Goal: Task Accomplishment & Management: Complete application form

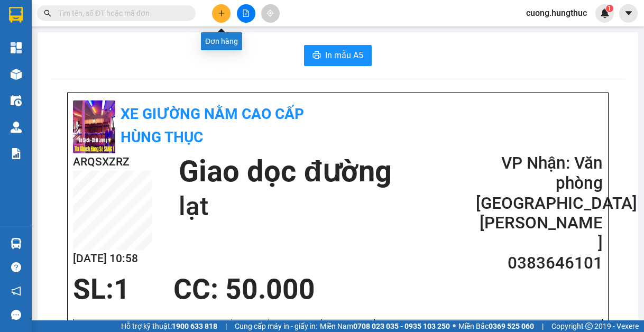
drag, startPoint x: 222, startPoint y: 16, endPoint x: 205, endPoint y: 14, distance: 16.6
click at [219, 16] on icon "plus" at bounding box center [221, 13] width 7 height 7
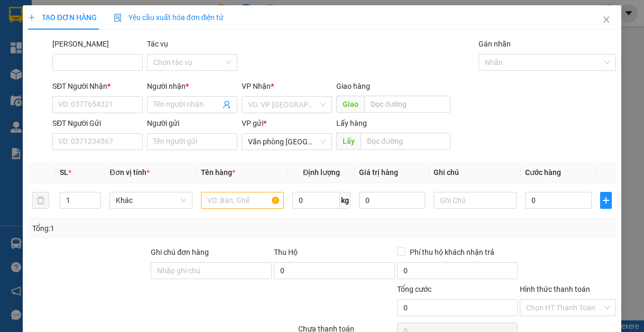
click at [421, 40] on div "Mã ĐH Tác vụ Chọn tác vụ Gán nhãn Nhãn" at bounding box center [334, 56] width 568 height 37
click at [130, 105] on input "SĐT Người Nhận *" at bounding box center [97, 104] width 90 height 17
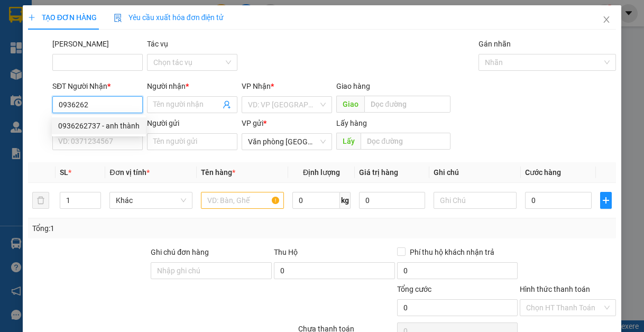
click at [90, 124] on div "0936262737 - anh thành" at bounding box center [98, 126] width 81 height 12
type input "0936262737"
type input "anh thành"
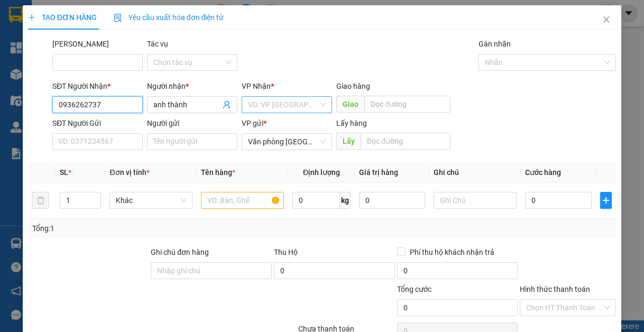
type input "0936262737"
click at [298, 108] on input "search" at bounding box center [283, 105] width 70 height 16
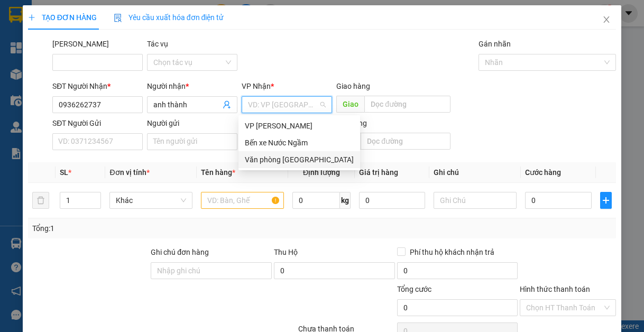
click at [305, 162] on div "Văn phòng [GEOGRAPHIC_DATA]" at bounding box center [299, 160] width 109 height 12
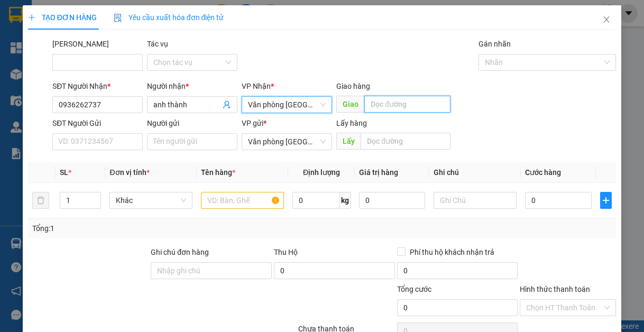
click at [392, 103] on input "text" at bounding box center [407, 104] width 86 height 17
type input "lạt"
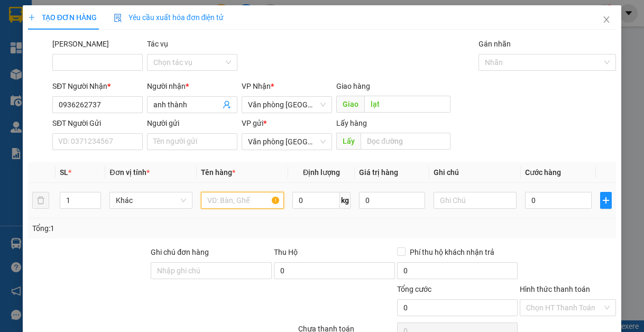
click at [206, 201] on input "text" at bounding box center [242, 200] width 83 height 17
type input "1"
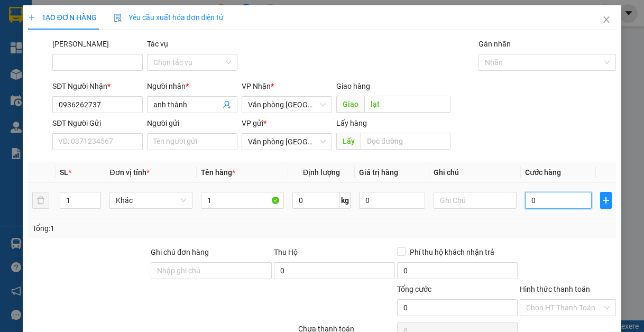
type input "5"
type input "50"
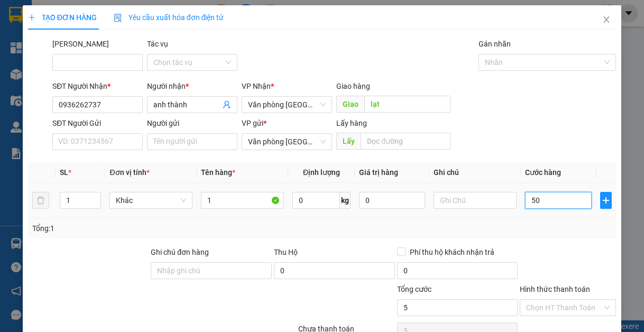
type input "50"
type input "500"
type input "5.000"
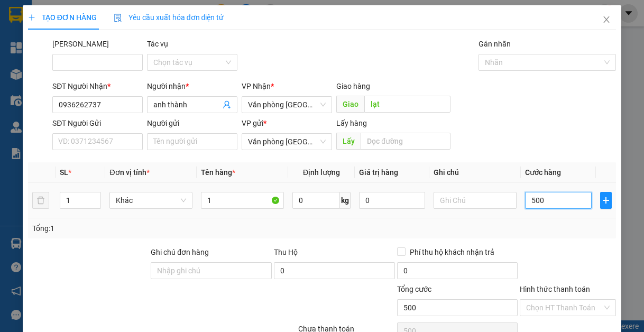
type input "5.000"
type input "50.000"
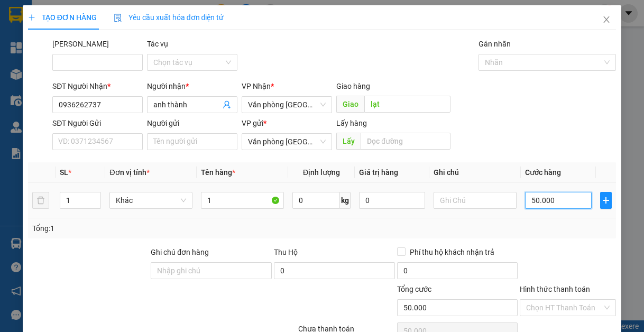
type input "5.000"
type input "500"
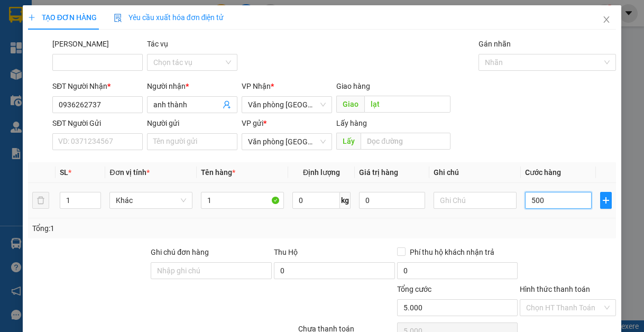
type input "500"
type input "50"
type input "5"
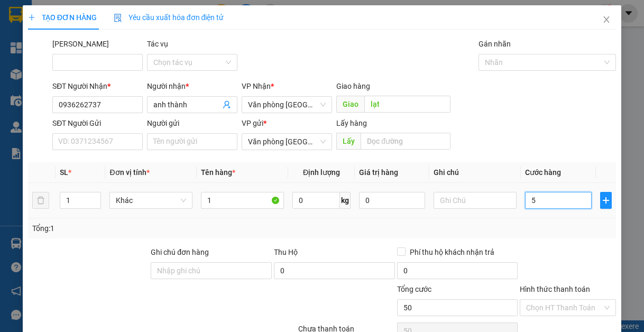
type input "5"
type input "0"
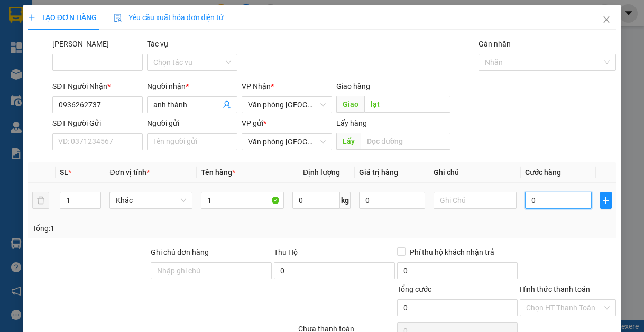
click at [525, 199] on input "0" at bounding box center [558, 200] width 66 height 17
type input "70"
type input "700"
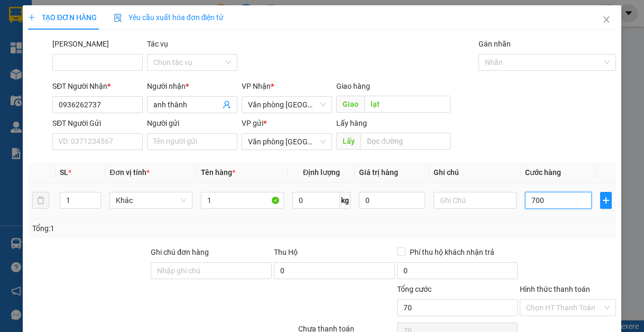
type input "700"
type input "7.000"
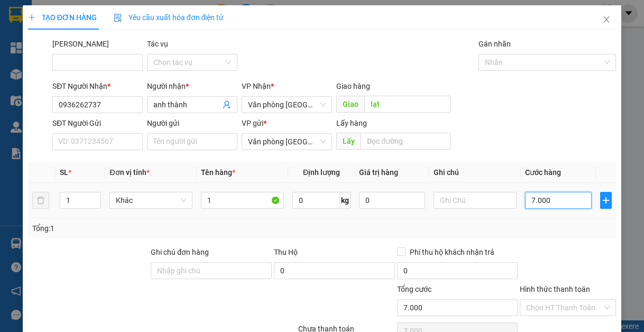
type input "70.000"
type input "700.000"
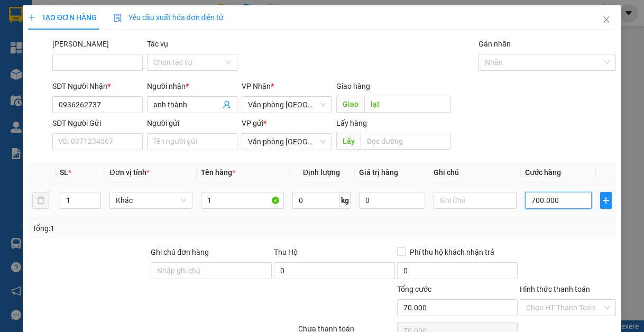
type input "700.000"
type input "70.000"
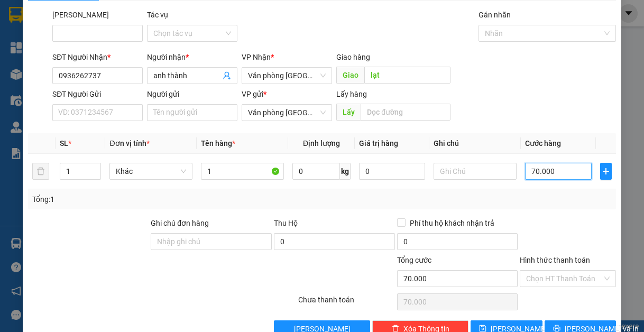
scroll to position [55, 0]
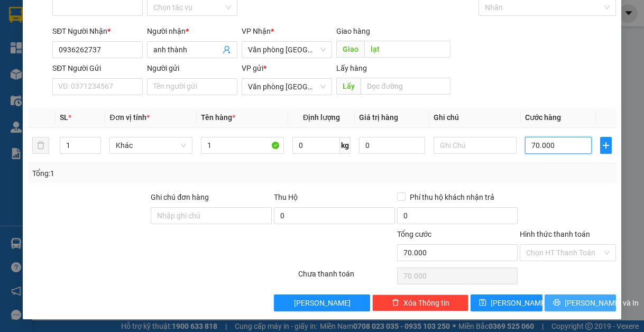
type input "70.000"
click at [568, 309] on button "[PERSON_NAME] và In" at bounding box center [581, 302] width 72 height 17
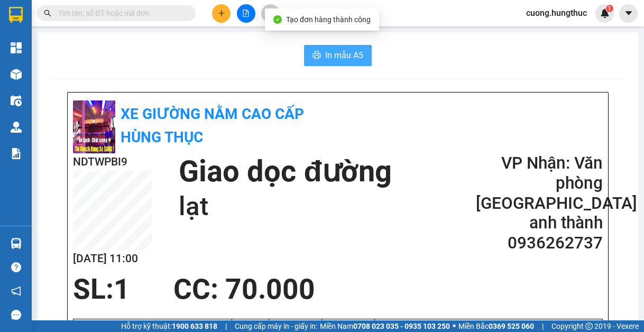
click at [353, 61] on span "In mẫu A5" at bounding box center [344, 55] width 38 height 13
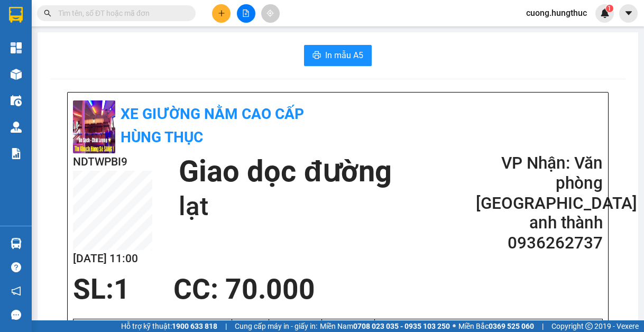
drag, startPoint x: 560, startPoint y: 62, endPoint x: 430, endPoint y: 36, distance: 132.7
click at [555, 59] on div "In mẫu A5" at bounding box center [337, 55] width 575 height 21
click at [224, 14] on icon "plus" at bounding box center [221, 13] width 7 height 7
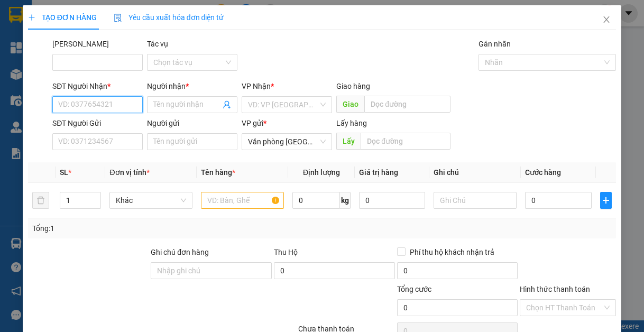
click at [100, 105] on input "SĐT Người Nhận *" at bounding box center [97, 104] width 90 height 17
type input "1"
click at [92, 108] on input "1101" at bounding box center [97, 104] width 90 height 17
type input "1"
click at [94, 102] on input "SĐT Người Nhận *" at bounding box center [97, 104] width 90 height 17
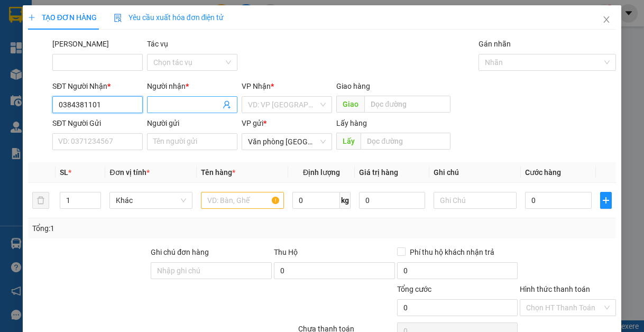
type input "0384381101"
click at [176, 107] on input "Người nhận *" at bounding box center [186, 105] width 67 height 12
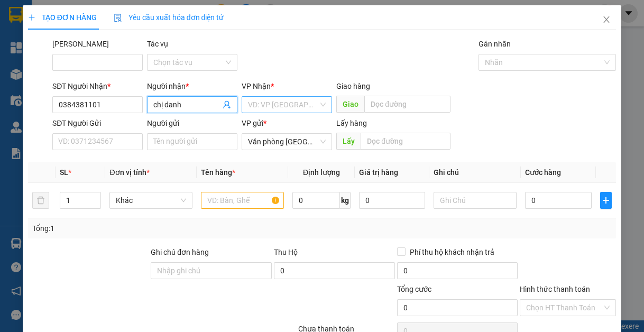
type input "chị danh"
click at [250, 106] on input "search" at bounding box center [283, 105] width 70 height 16
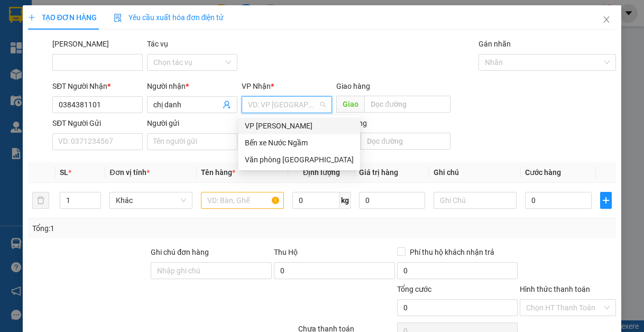
type input "1"
click at [305, 142] on div "Bến xe Nước Ngầm" at bounding box center [299, 143] width 109 height 12
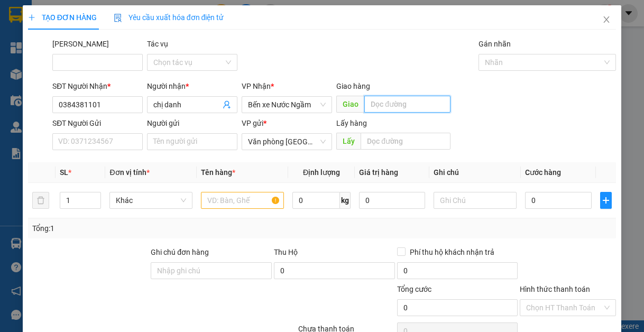
click at [420, 103] on input "text" at bounding box center [407, 104] width 86 height 17
type input "nghĩa lộc"
click at [239, 208] on input "text" at bounding box center [242, 200] width 83 height 17
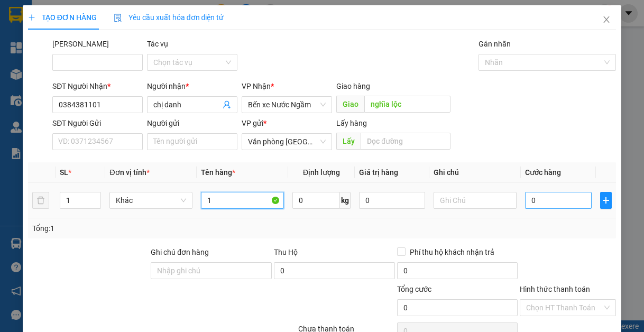
type input "1"
click at [558, 205] on input "0" at bounding box center [558, 200] width 66 height 17
type input "7"
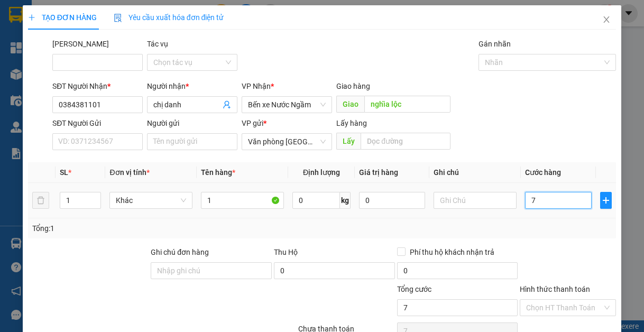
type input "70"
type input "700"
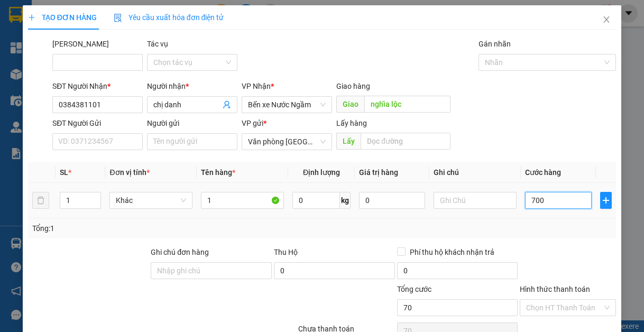
type input "700"
type input "7.000"
type input "70.000"
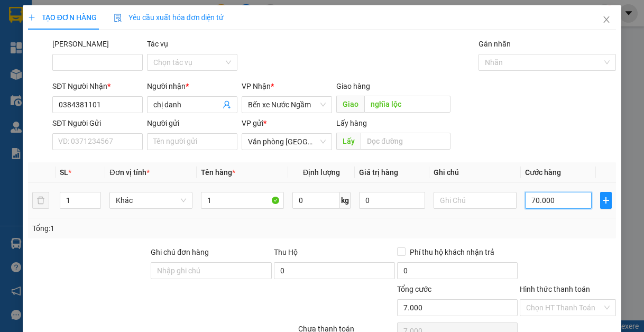
type input "70.000"
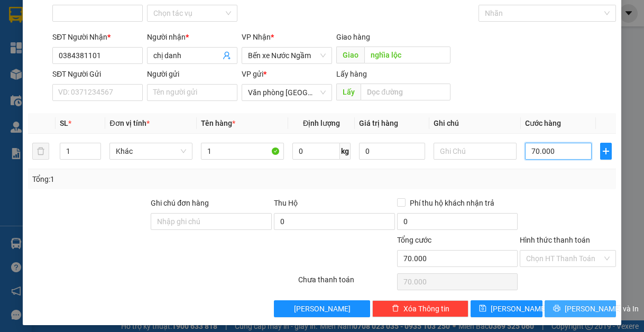
scroll to position [55, 0]
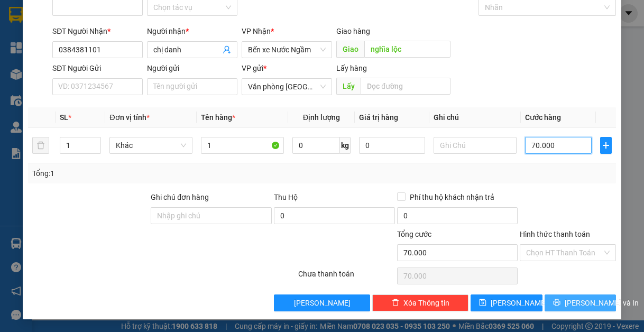
type input "70.000"
drag, startPoint x: 576, startPoint y: 310, endPoint x: 578, endPoint y: 298, distance: 11.8
click at [578, 298] on div "TẠO ĐƠN HÀNG Yêu cầu xuất hóa đơn điện tử Transit Pickup Surcharge Ids Transit …" at bounding box center [322, 134] width 599 height 369
click at [578, 298] on span "[PERSON_NAME] và In" at bounding box center [602, 303] width 74 height 12
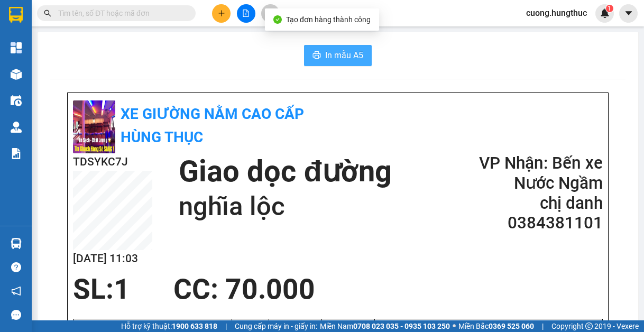
click at [359, 63] on button "In mẫu A5" at bounding box center [338, 55] width 68 height 21
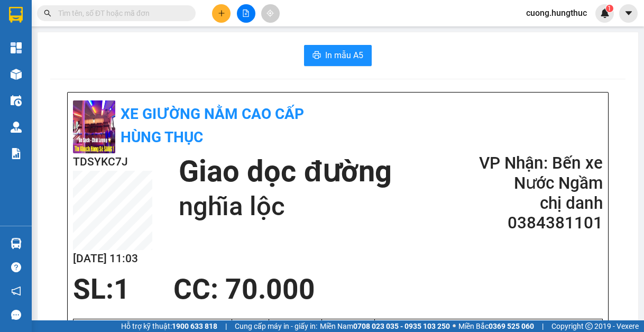
click at [320, 51] on button "In mẫu A5" at bounding box center [338, 55] width 68 height 21
click at [223, 12] on icon "plus" at bounding box center [221, 13] width 7 height 7
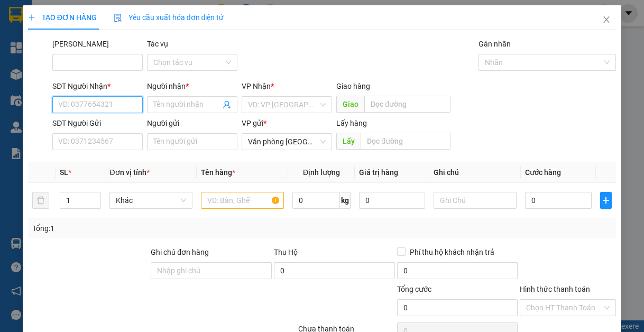
click at [116, 102] on input "SĐT Người Nhận *" at bounding box center [97, 104] width 90 height 17
click at [106, 98] on input "SĐT Người Nhận *" at bounding box center [97, 104] width 90 height 17
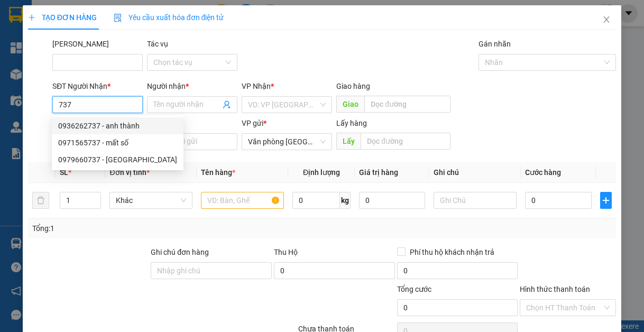
click at [118, 126] on div "0936262737 - anh thành" at bounding box center [117, 126] width 119 height 12
type input "0936262737"
type input "anh thành"
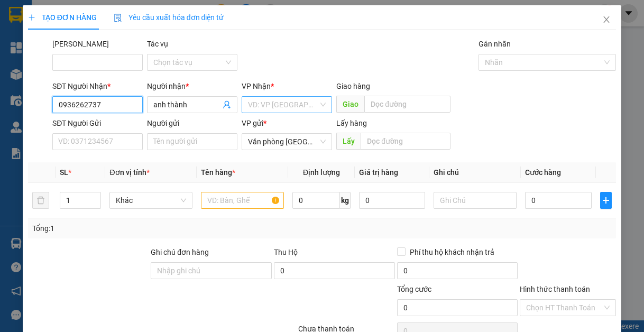
type input "0936262737"
click at [302, 108] on input "search" at bounding box center [283, 105] width 70 height 16
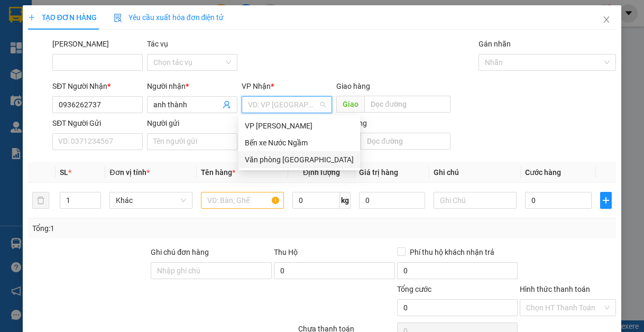
click at [294, 159] on div "Văn phòng [GEOGRAPHIC_DATA]" at bounding box center [299, 160] width 109 height 12
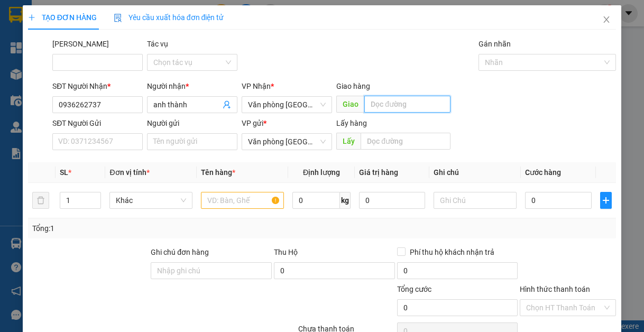
click at [381, 104] on input "text" at bounding box center [407, 104] width 86 height 17
type input "lạt"
click at [235, 201] on input "text" at bounding box center [242, 200] width 83 height 17
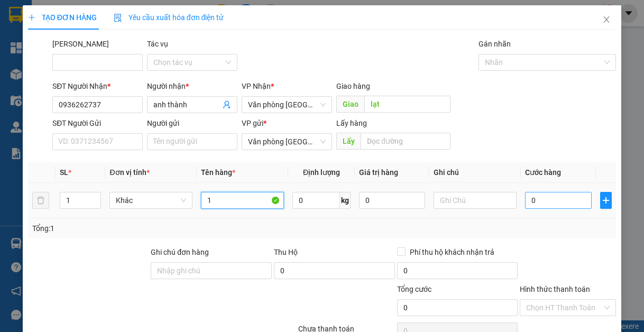
type input "1"
click at [533, 203] on input "0" at bounding box center [558, 200] width 66 height 17
type input "7"
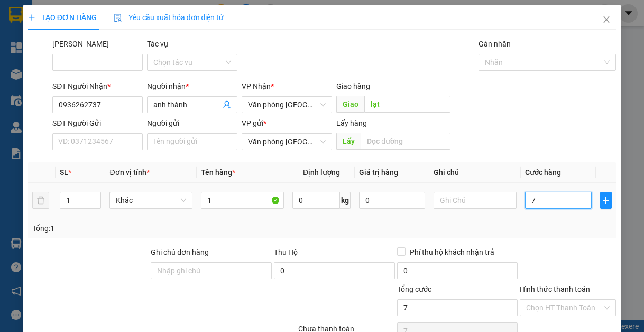
type input "70"
type input "700"
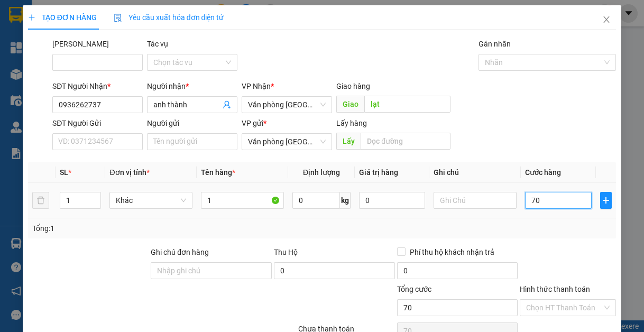
type input "700"
type input "7.000"
type input "70.000"
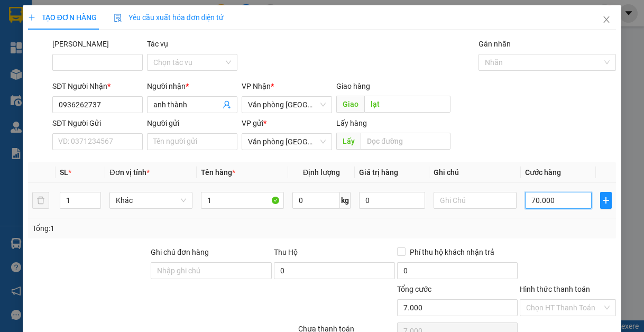
type input "70.000"
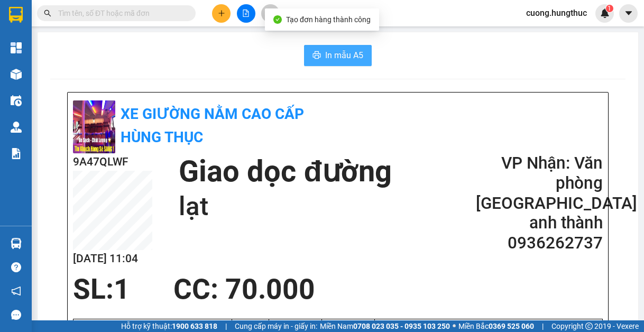
click at [340, 52] on span "In mẫu A5" at bounding box center [344, 55] width 38 height 13
